Goal: Navigation & Orientation: Find specific page/section

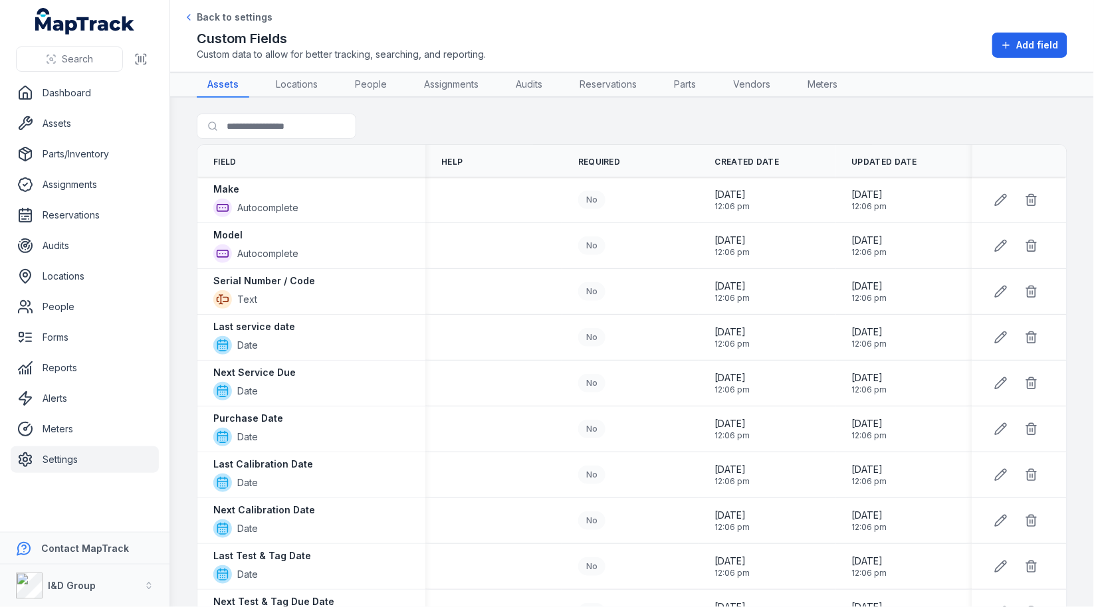
click at [495, 134] on div "Search for fields" at bounding box center [632, 129] width 870 height 31
click at [503, 123] on div "Search for fields" at bounding box center [632, 129] width 870 height 31
click at [120, 130] on link "Assets" at bounding box center [85, 123] width 148 height 27
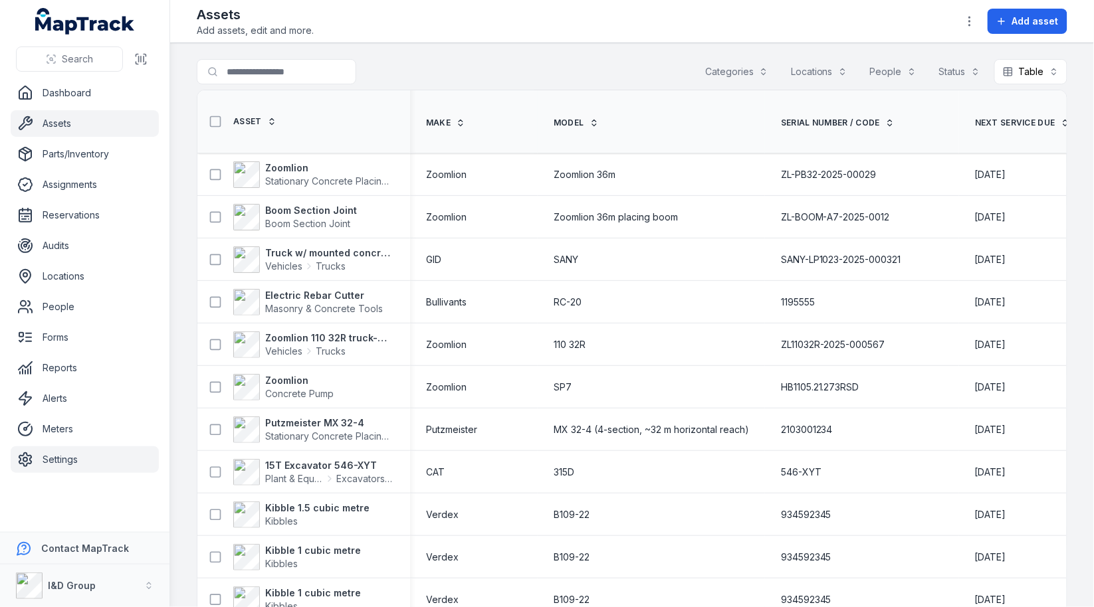
click at [66, 457] on link "Settings" at bounding box center [85, 459] width 148 height 27
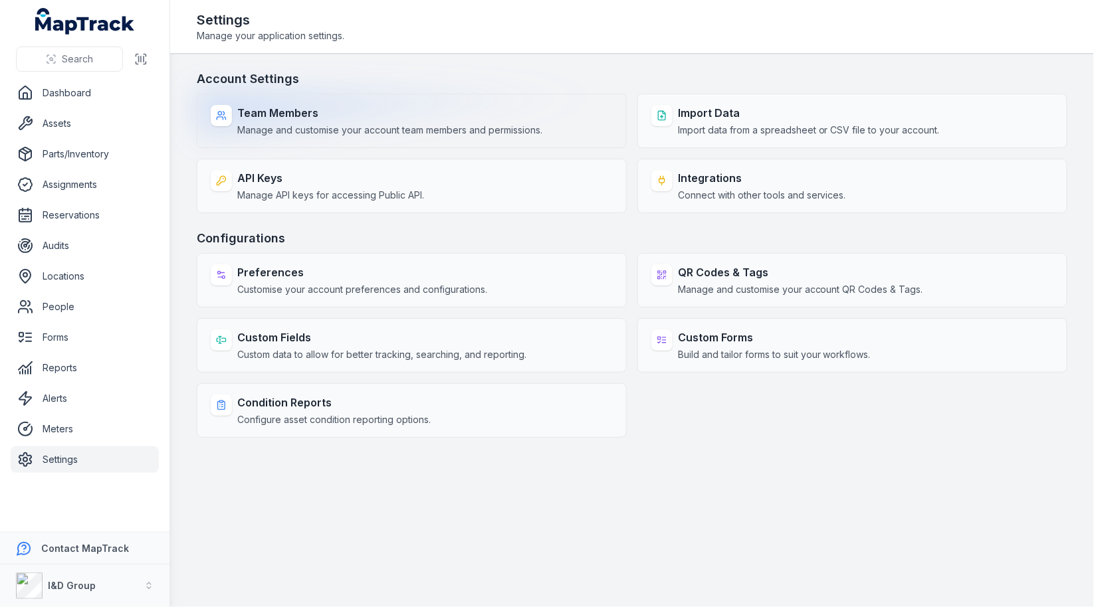
click at [433, 124] on span "Manage and customise your account team members and permissions." at bounding box center [389, 130] width 305 height 13
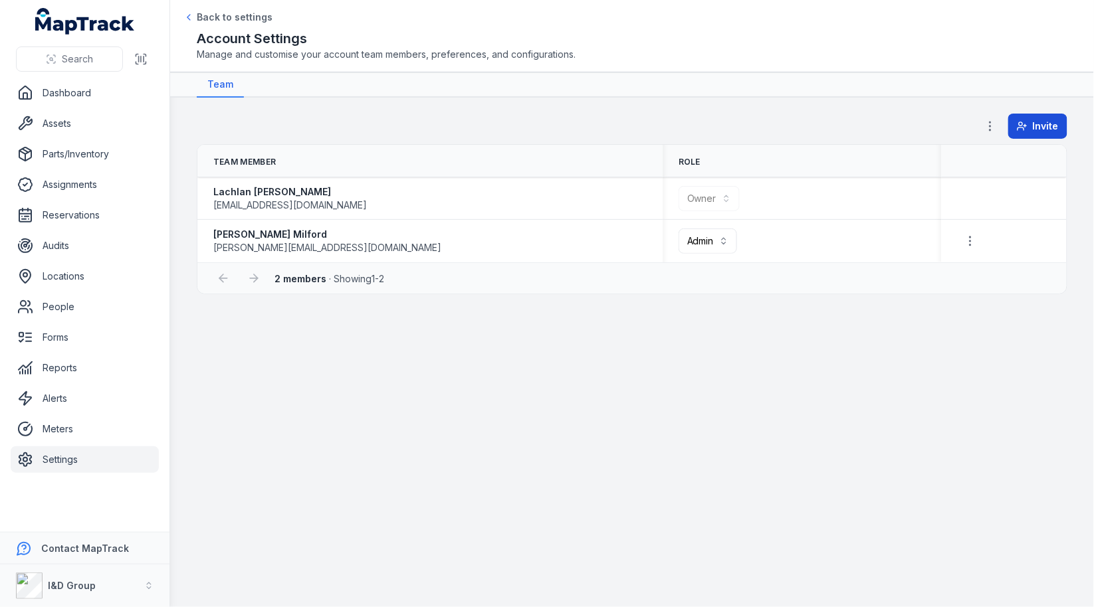
click at [1050, 126] on span "Invite" at bounding box center [1045, 126] width 26 height 13
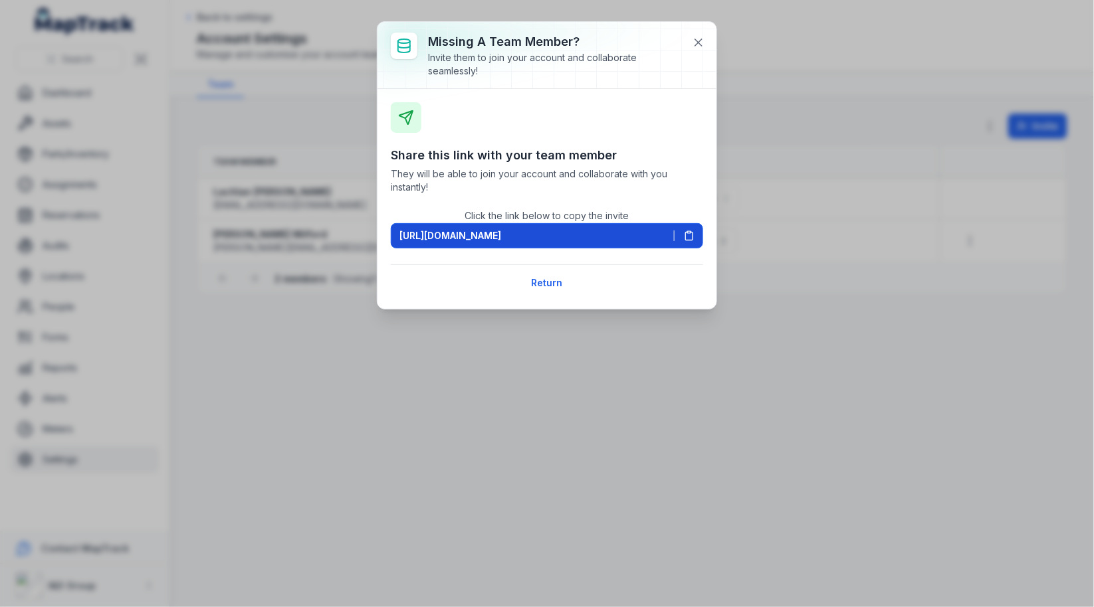
click at [689, 237] on icon at bounding box center [689, 236] width 11 height 11
click at [557, 280] on button "Return" at bounding box center [547, 282] width 48 height 25
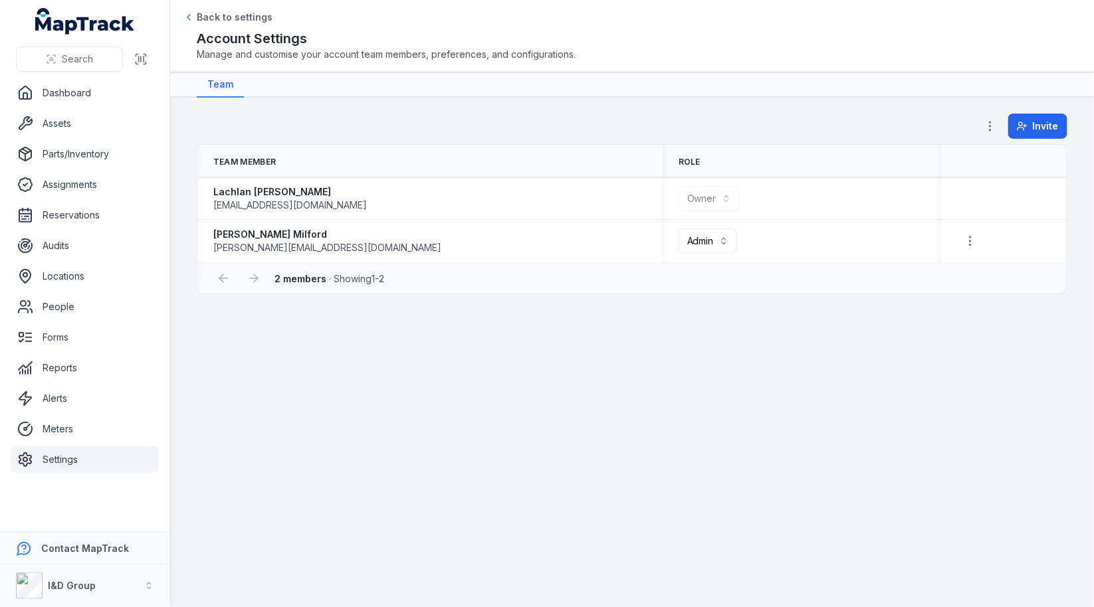
click at [359, 136] on div "Invite" at bounding box center [632, 129] width 870 height 31
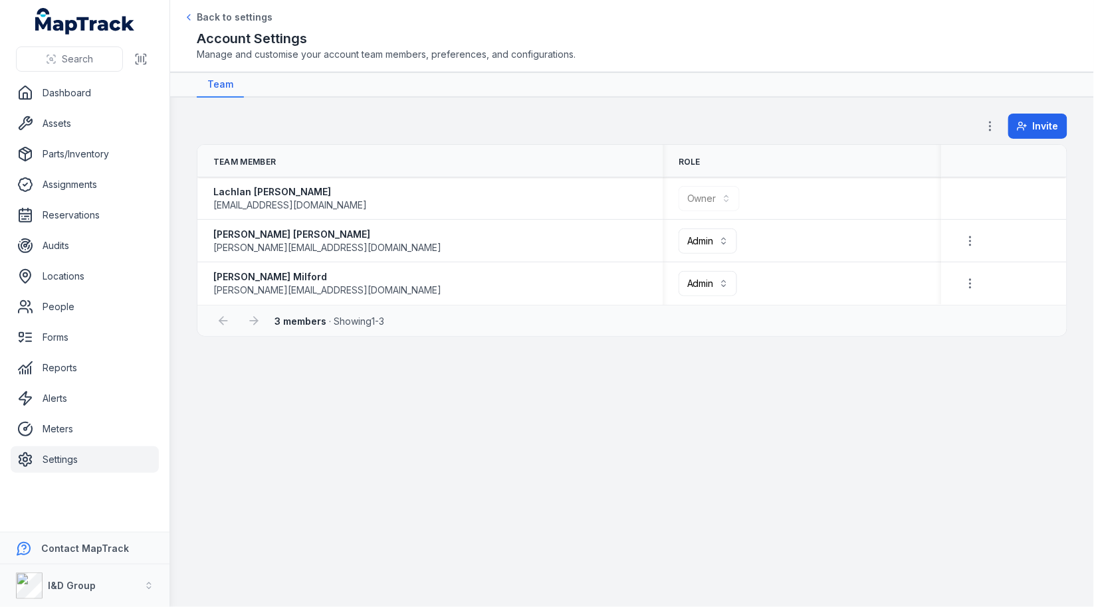
click at [497, 152] on th "Team Member" at bounding box center [429, 161] width 465 height 33
click at [62, 425] on link "Meters" at bounding box center [85, 429] width 148 height 27
click at [610, 496] on main "**********" at bounding box center [631, 353] width 923 height 510
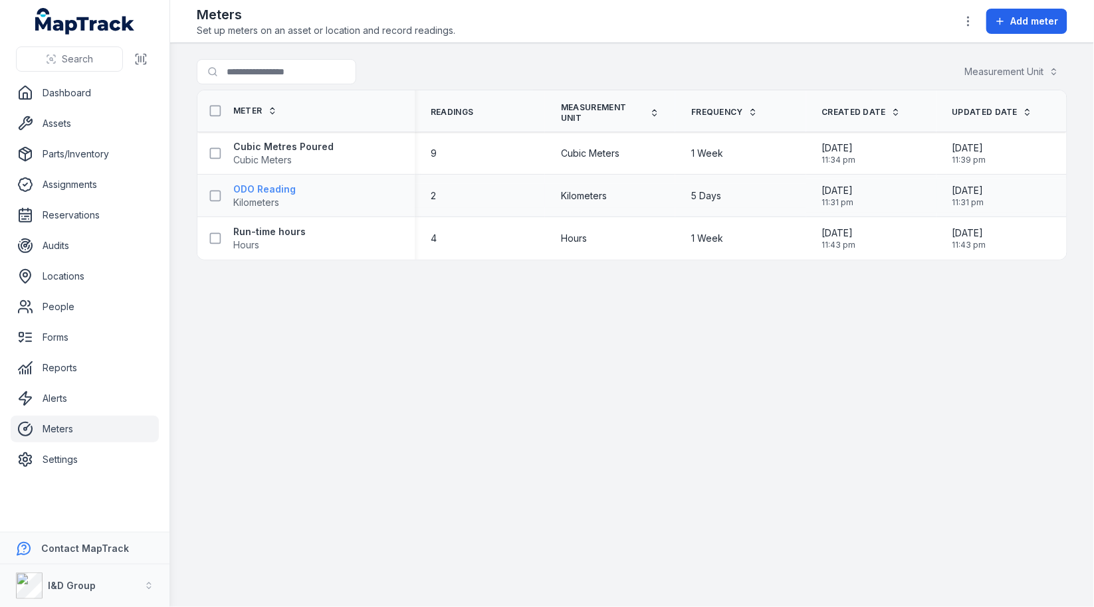
click at [276, 192] on strong "ODO Reading" at bounding box center [264, 189] width 62 height 13
click at [287, 232] on strong "Run-time hours" at bounding box center [269, 231] width 72 height 13
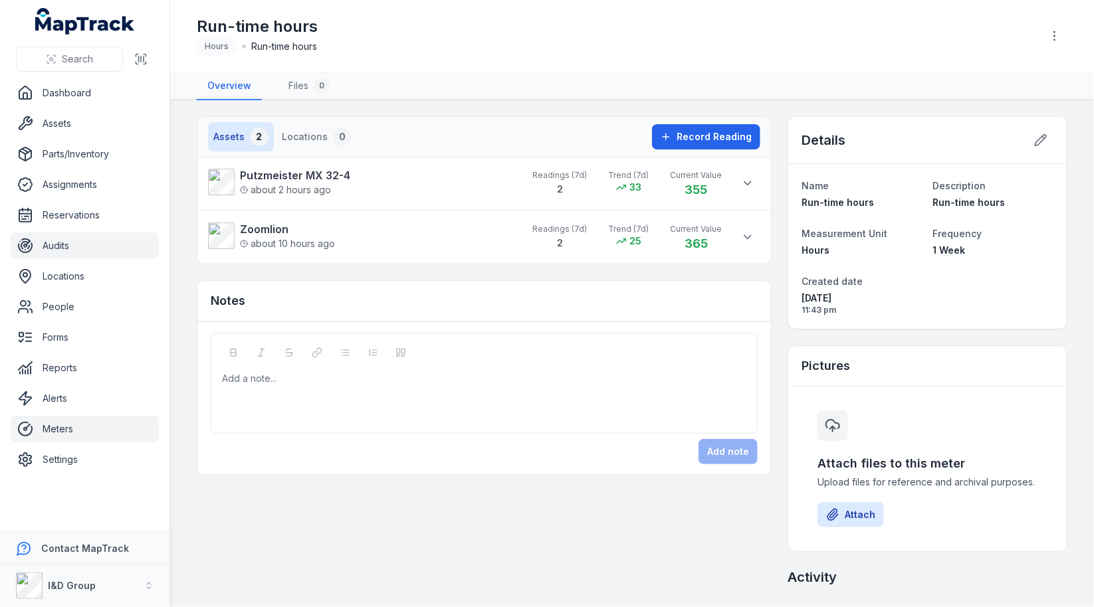
click at [119, 237] on link "Audits" at bounding box center [85, 246] width 148 height 27
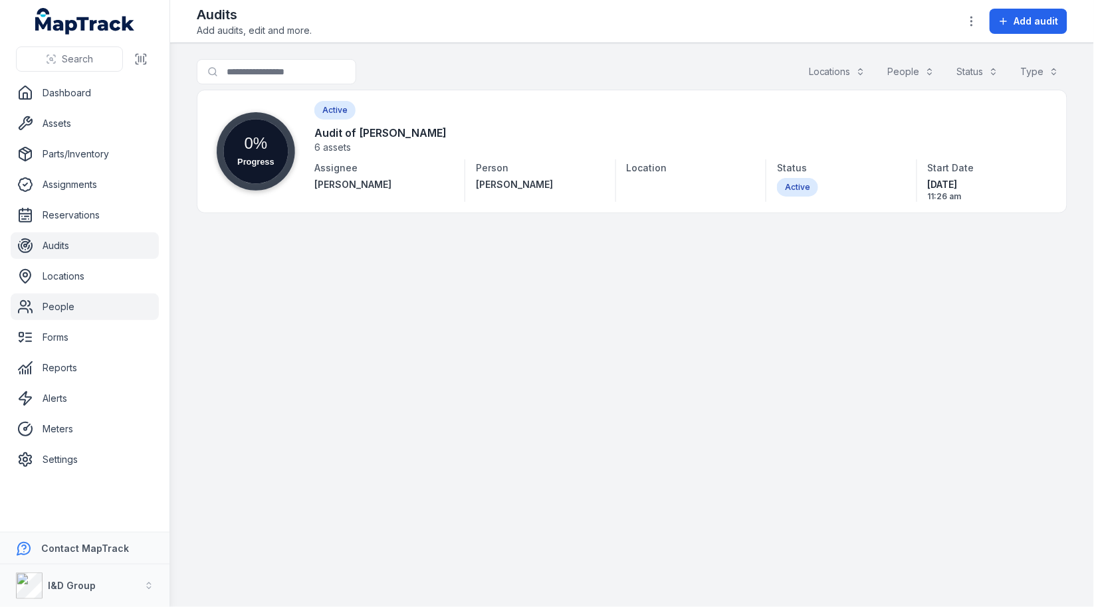
click at [82, 314] on link "People" at bounding box center [85, 307] width 148 height 27
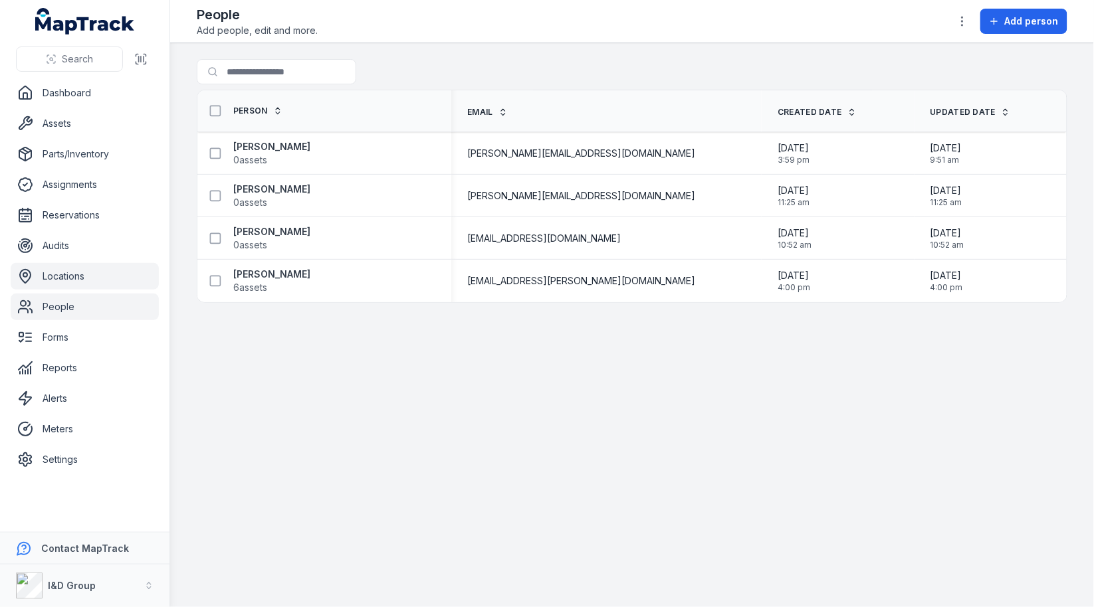
click at [100, 270] on link "Locations" at bounding box center [85, 276] width 148 height 27
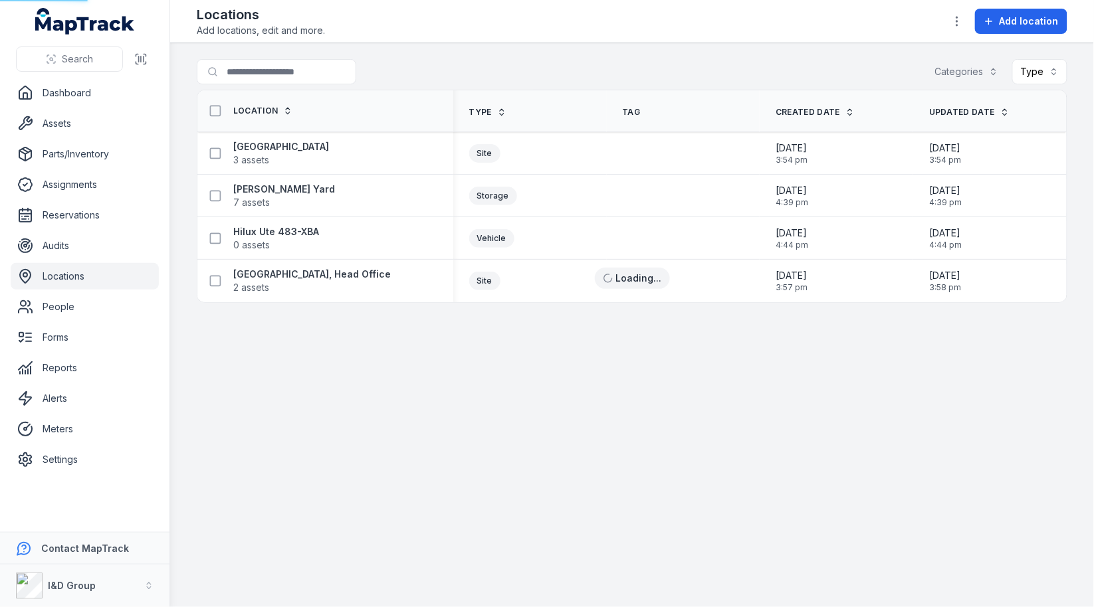
click at [113, 198] on ul "Dashboard Assets Parts/Inventory Assignments Reservations Audits Locations Peop…" at bounding box center [85, 276] width 148 height 393
click at [112, 133] on link "Assets" at bounding box center [85, 123] width 148 height 27
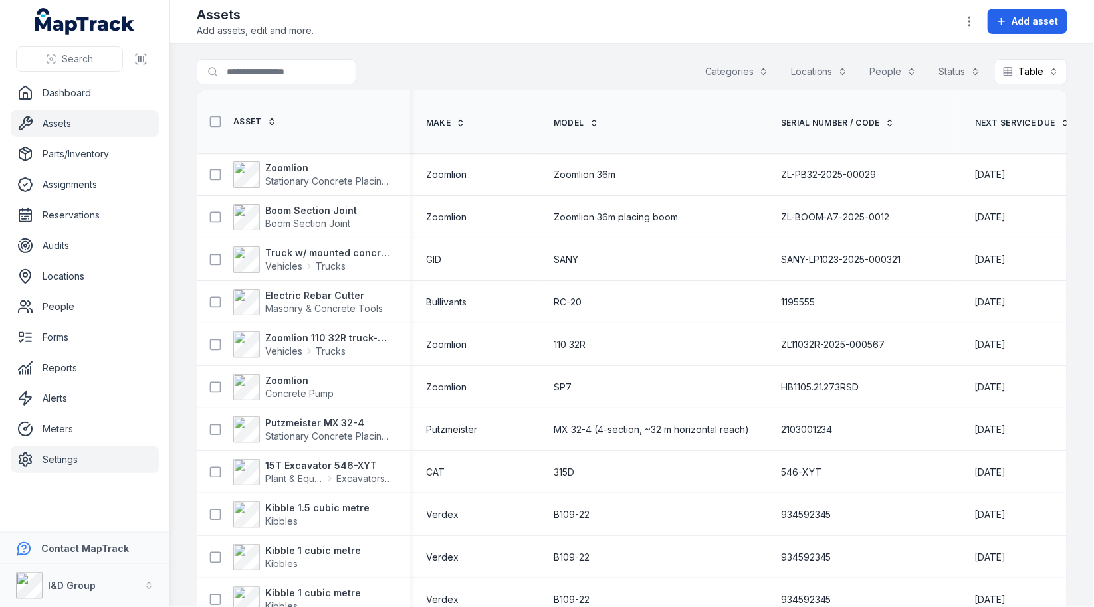
click at [29, 467] on link "Settings" at bounding box center [85, 459] width 148 height 27
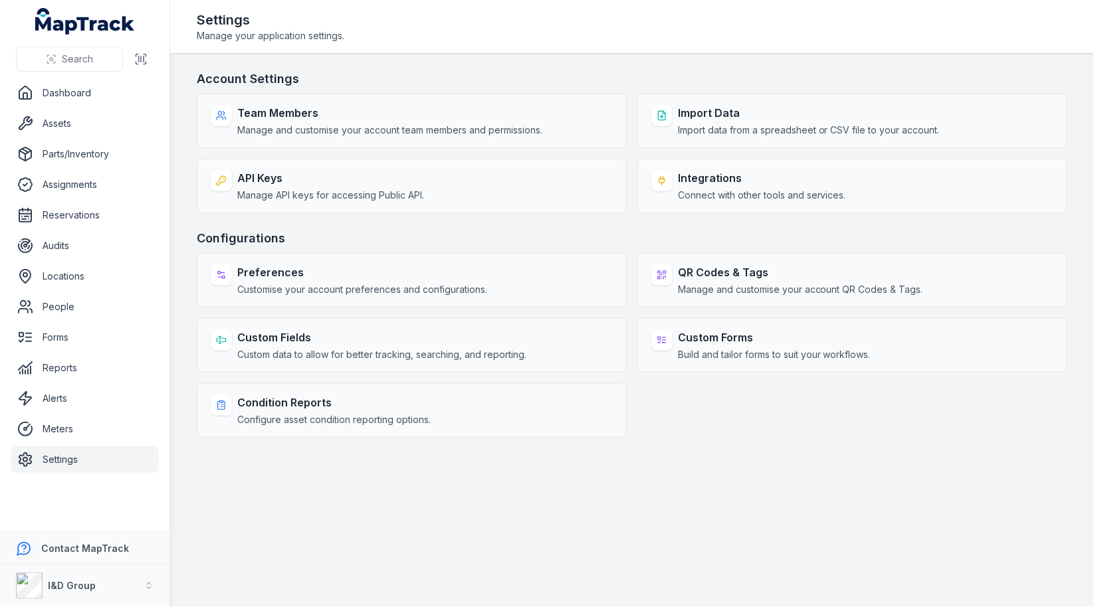
click at [508, 73] on h3 "Account Settings" at bounding box center [632, 79] width 870 height 19
click at [643, 72] on h3 "Account Settings" at bounding box center [632, 79] width 870 height 19
click at [100, 124] on link "Assets" at bounding box center [85, 123] width 148 height 27
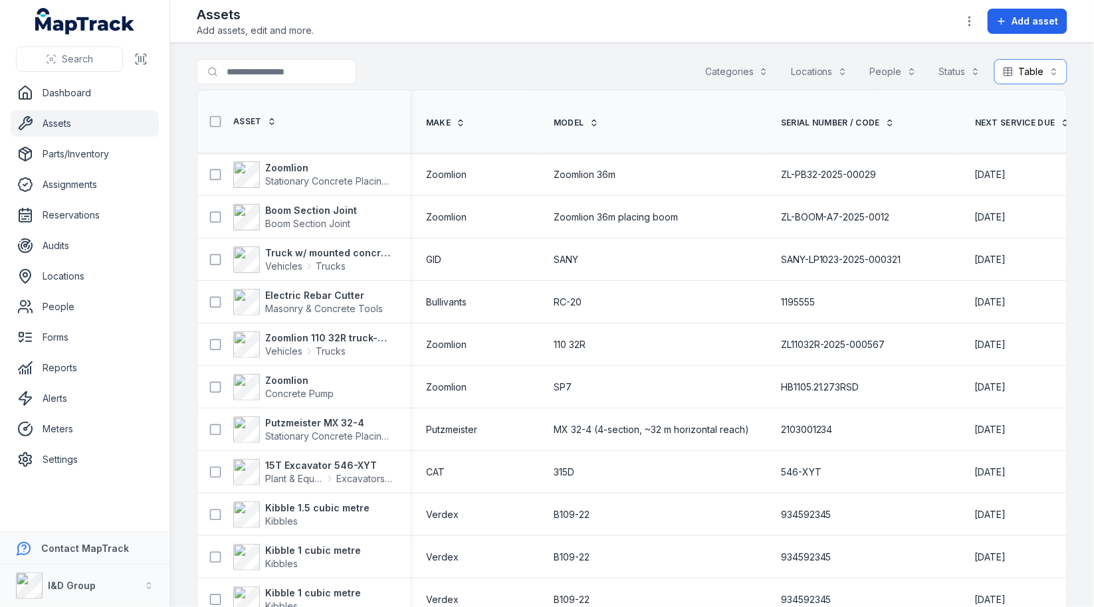
click at [1038, 70] on button "Table *****" at bounding box center [1030, 71] width 73 height 25
click at [1030, 153] on div "Grid" at bounding box center [1025, 154] width 62 height 13
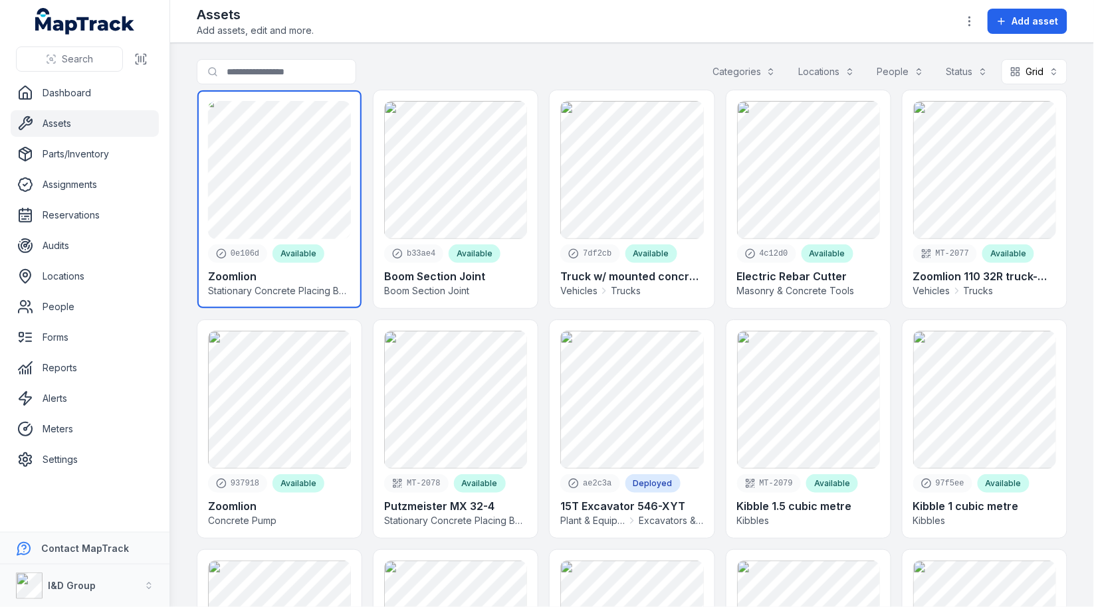
click at [245, 185] on link at bounding box center [279, 199] width 164 height 218
